Goal: Navigation & Orientation: Find specific page/section

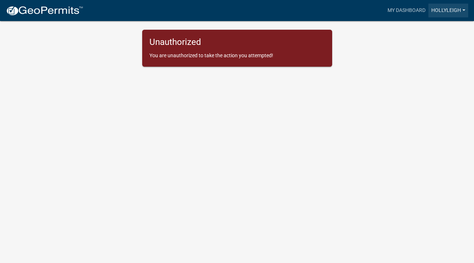
click at [462, 8] on link "HollyLeigh" at bounding box center [448, 11] width 40 height 14
click at [441, 30] on link "Account" at bounding box center [439, 29] width 58 height 17
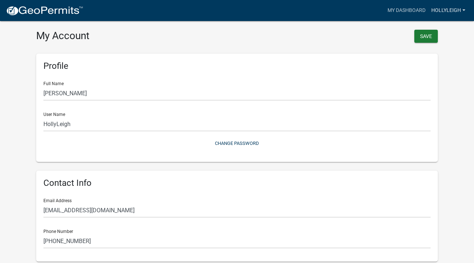
click at [455, 12] on link "HollyLeigh" at bounding box center [448, 11] width 40 height 14
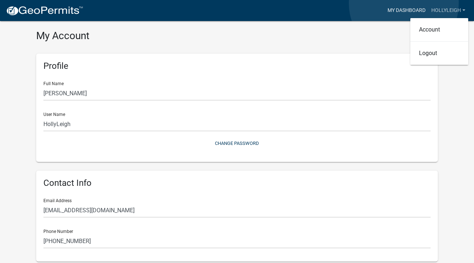
click at [404, 4] on link "My Dashboard" at bounding box center [407, 11] width 44 height 14
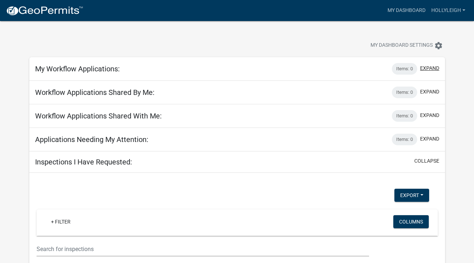
click at [430, 68] on button "expand" at bounding box center [429, 68] width 19 height 8
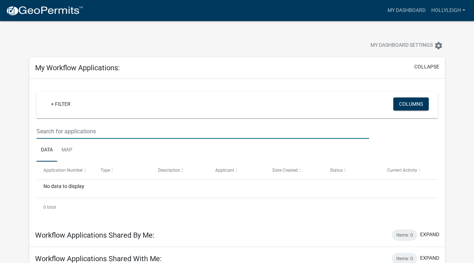
click at [74, 134] on input "text" at bounding box center [203, 131] width 333 height 15
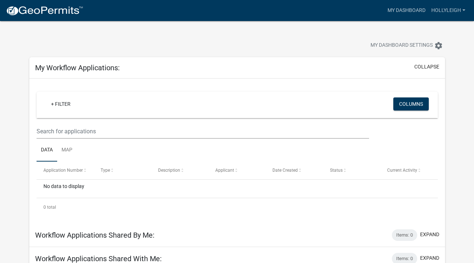
click at [215, 39] on div at bounding box center [148, 46] width 249 height 16
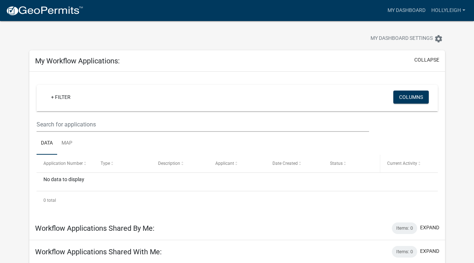
scroll to position [9, 0]
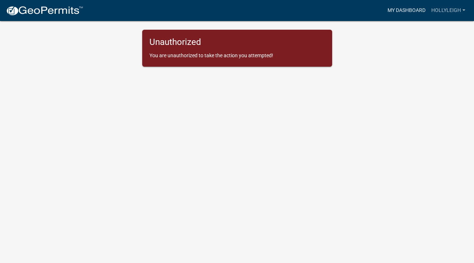
click at [411, 10] on link "My Dashboard" at bounding box center [407, 11] width 44 height 14
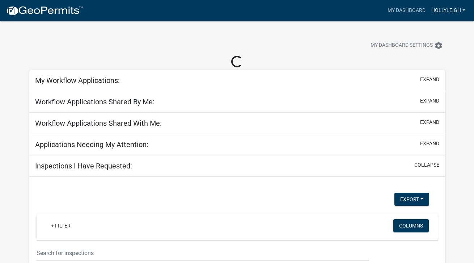
click at [453, 10] on link "HollyLeigh" at bounding box center [448, 11] width 40 height 14
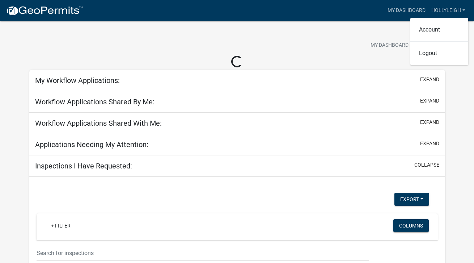
click at [147, 22] on div "My Dashboard Settings settings" at bounding box center [237, 37] width 427 height 33
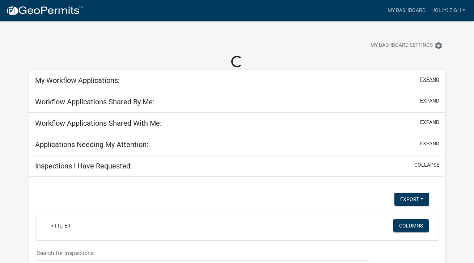
click at [426, 78] on button "expand" at bounding box center [429, 80] width 19 height 8
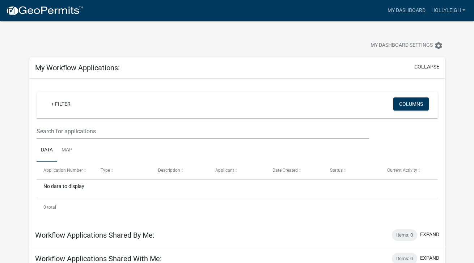
click at [426, 78] on div "My Workflow Applications: collapse" at bounding box center [237, 67] width 416 height 21
click at [428, 67] on button "collapse" at bounding box center [426, 67] width 25 height 8
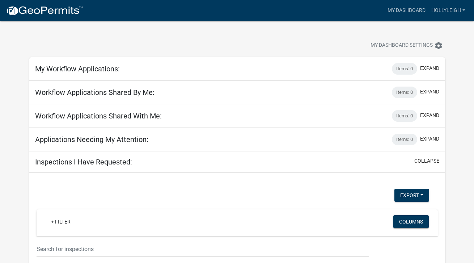
click at [429, 92] on button "expand" at bounding box center [429, 92] width 19 height 8
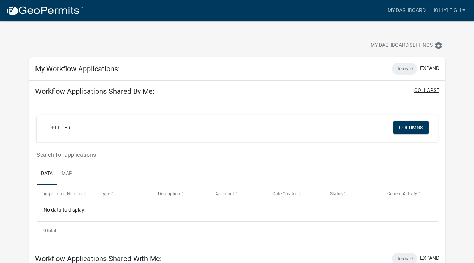
click at [429, 92] on button "collapse" at bounding box center [426, 90] width 25 height 8
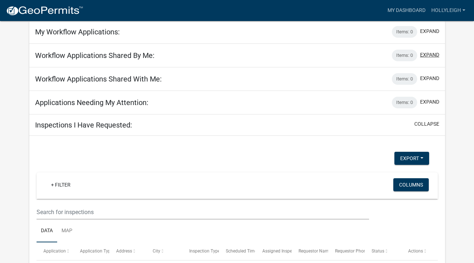
scroll to position [52, 0]
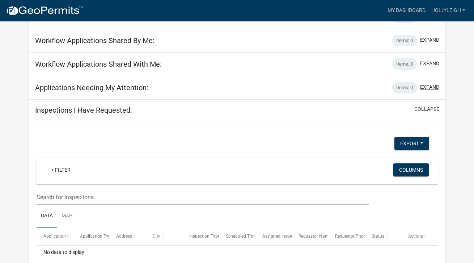
click at [430, 88] on button "expand" at bounding box center [429, 87] width 19 height 8
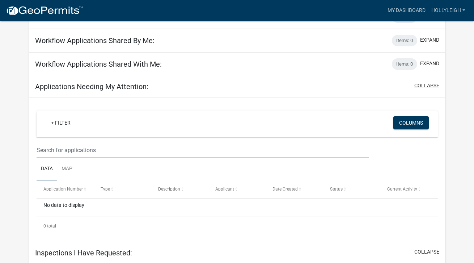
click at [430, 88] on button "collapse" at bounding box center [426, 86] width 25 height 8
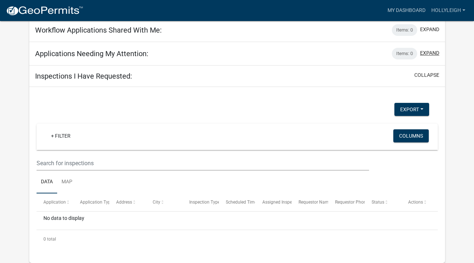
scroll to position [0, 0]
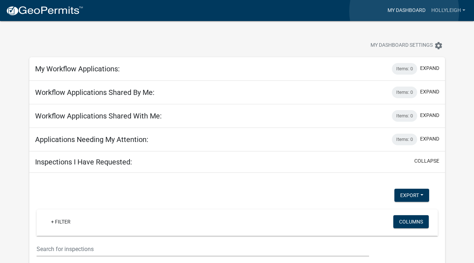
click at [404, 11] on link "My Dashboard" at bounding box center [407, 11] width 44 height 14
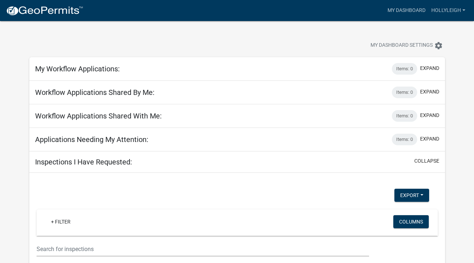
click at [54, 14] on img at bounding box center [44, 10] width 77 height 11
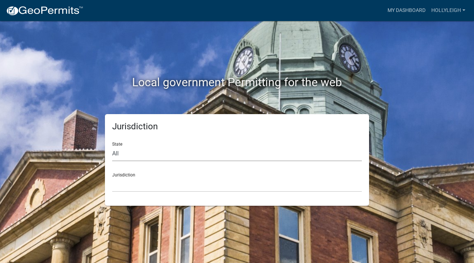
click at [139, 149] on select "All Colorado Georgia Indiana Iowa Kansas Minnesota Ohio South Carolina Wisconsin" at bounding box center [237, 153] width 250 height 15
select select "Georgia"
click at [112, 146] on select "All Colorado Georgia Indiana Iowa Kansas Minnesota Ohio South Carolina Wisconsin" at bounding box center [237, 153] width 250 height 15
